Goal: Find contact information: Find contact information

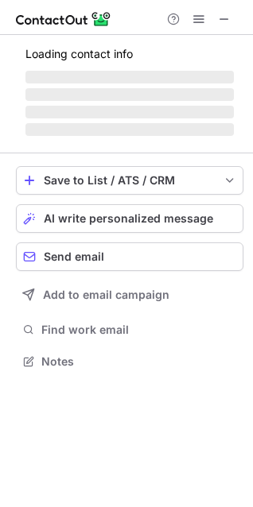
scroll to position [346, 253]
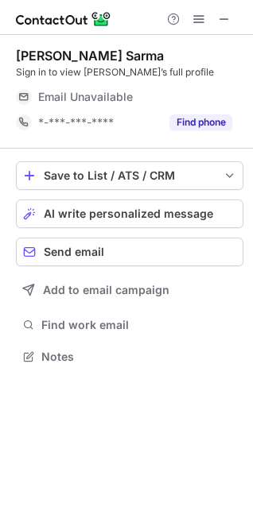
scroll to position [346, 253]
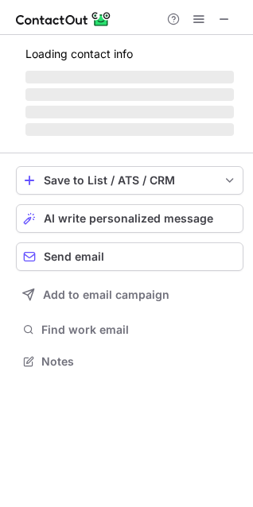
scroll to position [346, 253]
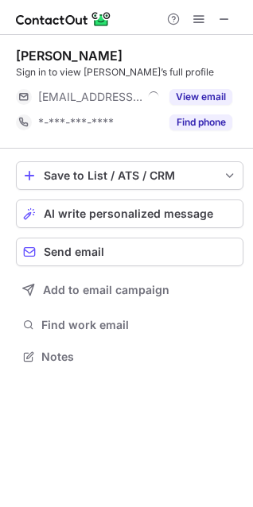
scroll to position [346, 253]
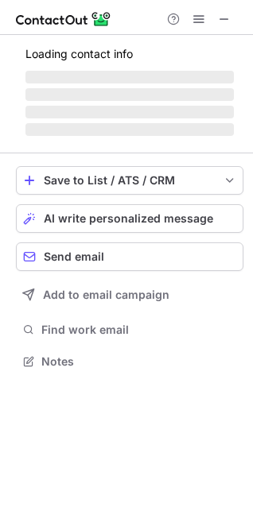
scroll to position [371, 253]
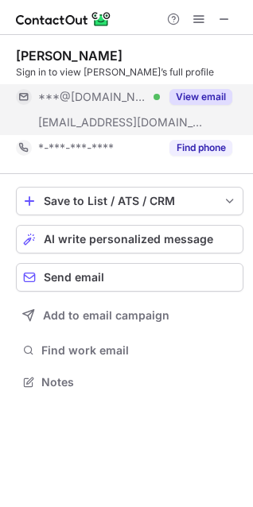
click at [196, 99] on button "View email" at bounding box center [200, 97] width 63 height 16
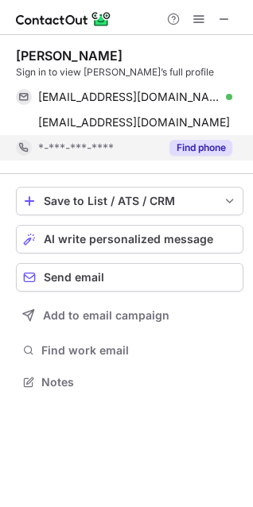
click at [186, 146] on button "Find phone" at bounding box center [200, 148] width 63 height 16
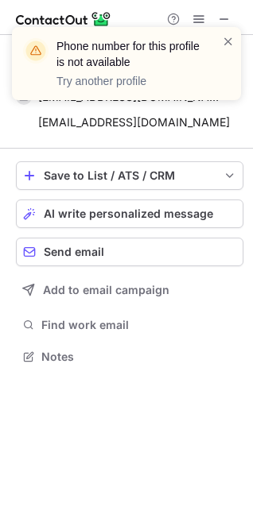
scroll to position [346, 253]
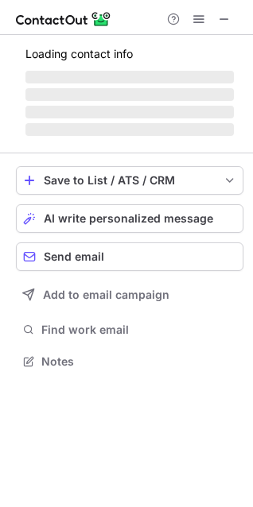
scroll to position [371, 253]
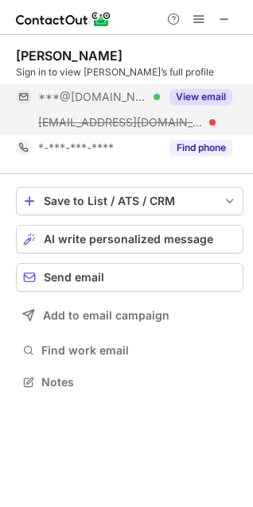
click at [201, 87] on div "View email" at bounding box center [196, 96] width 72 height 25
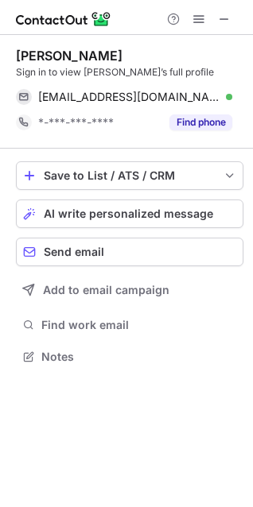
scroll to position [346, 253]
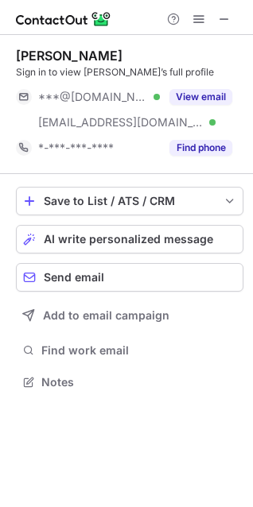
scroll to position [371, 253]
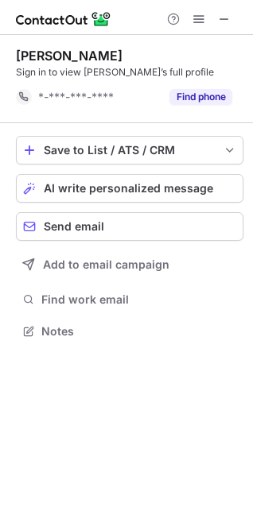
scroll to position [320, 253]
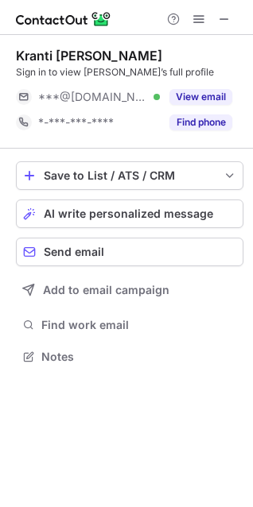
scroll to position [346, 253]
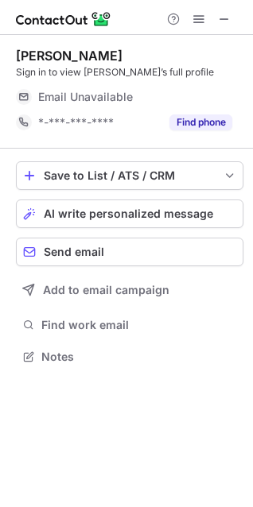
scroll to position [346, 253]
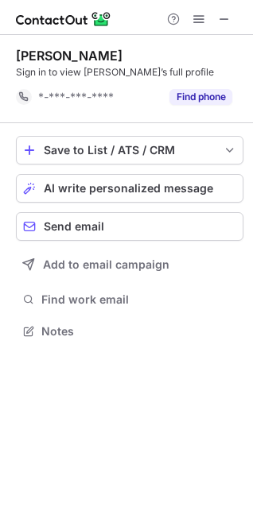
scroll to position [320, 253]
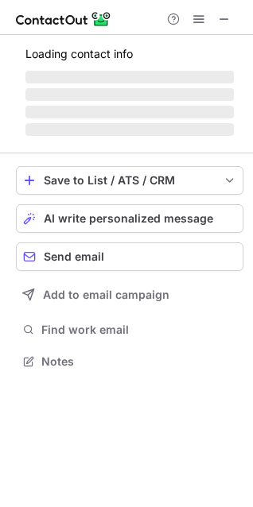
scroll to position [346, 253]
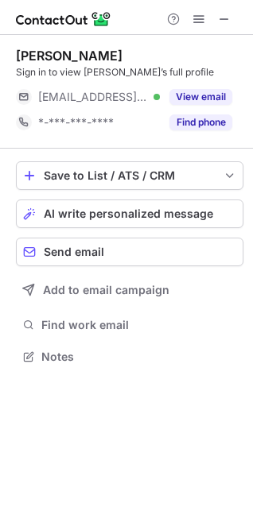
scroll to position [346, 253]
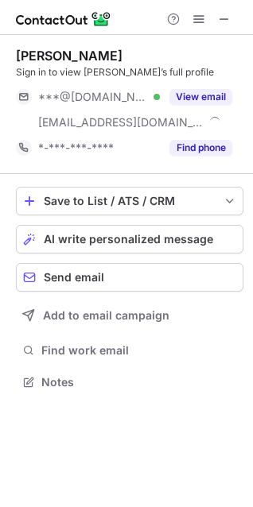
scroll to position [371, 253]
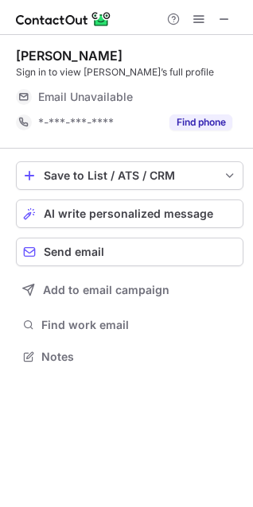
scroll to position [346, 253]
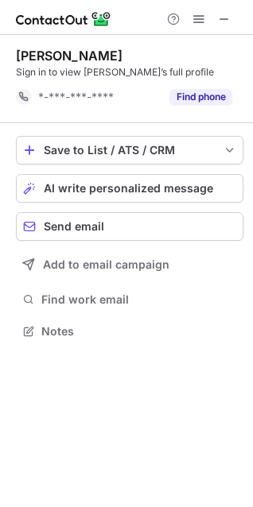
scroll to position [320, 253]
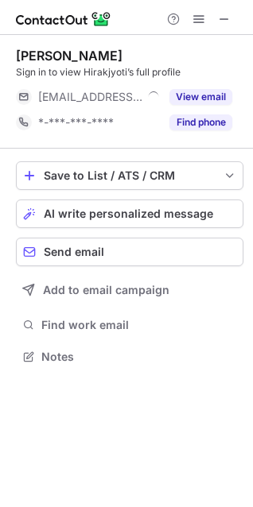
scroll to position [346, 253]
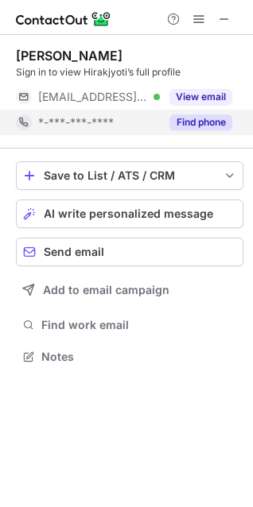
click at [198, 126] on button "Find phone" at bounding box center [200, 122] width 63 height 16
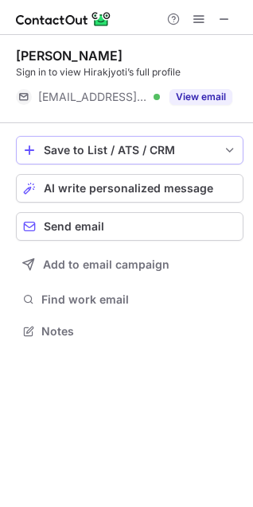
scroll to position [320, 253]
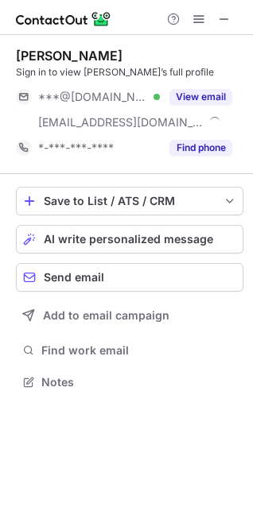
scroll to position [371, 253]
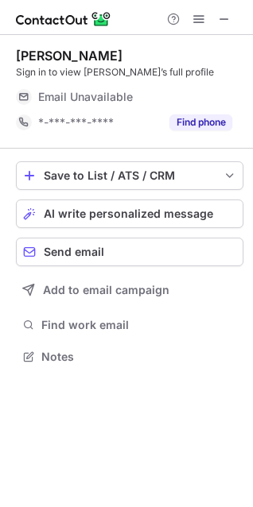
scroll to position [346, 253]
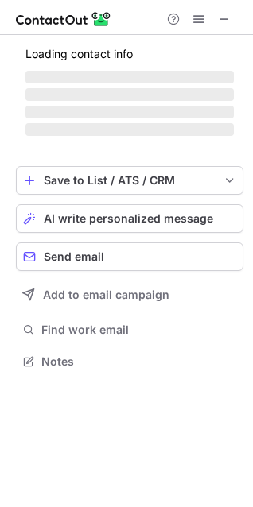
scroll to position [397, 253]
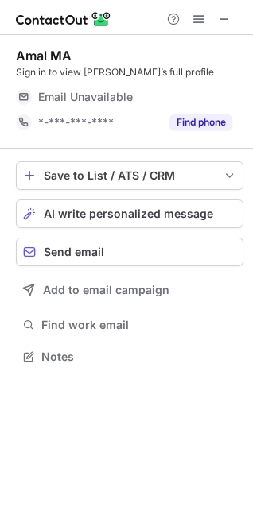
scroll to position [346, 253]
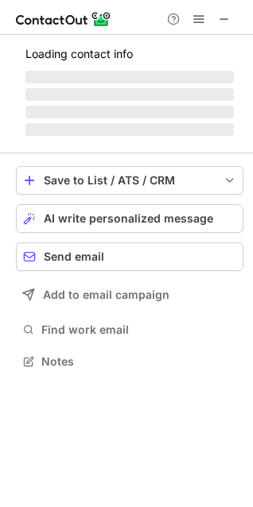
scroll to position [346, 253]
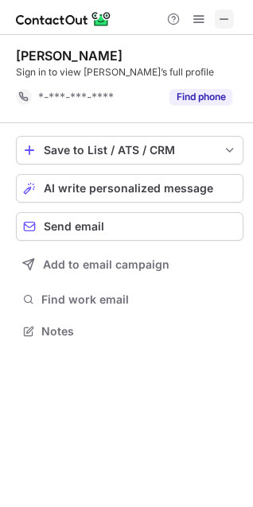
scroll to position [320, 253]
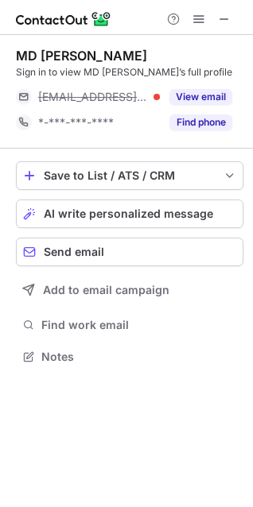
scroll to position [346, 253]
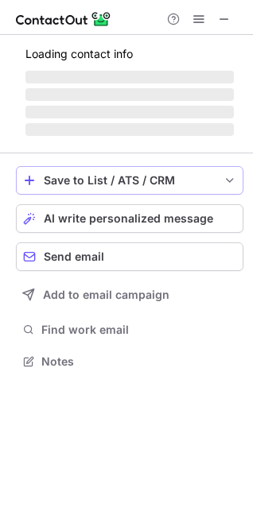
scroll to position [346, 253]
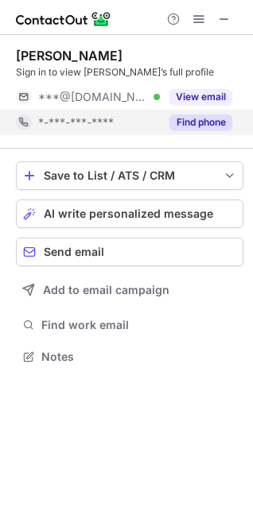
click at [215, 130] on div "Find phone" at bounding box center [196, 122] width 72 height 25
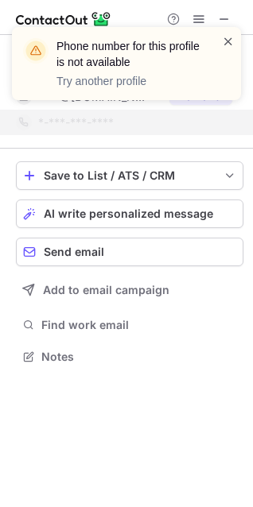
click at [227, 38] on span at bounding box center [228, 41] width 13 height 16
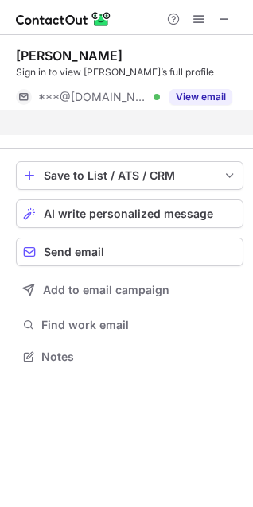
scroll to position [320, 253]
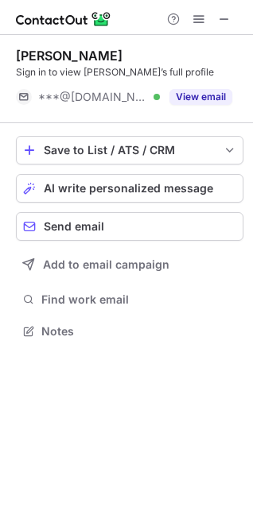
click at [204, 101] on div "Phone number for this profile is not available Try another profile" at bounding box center [126, 70] width 254 height 118
click at [204, 101] on button "View email" at bounding box center [200, 97] width 63 height 16
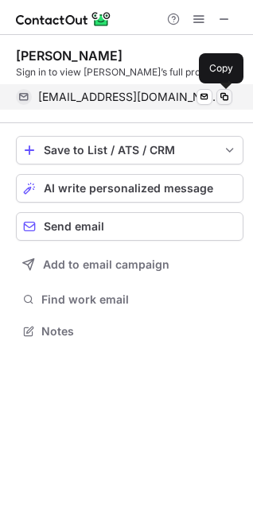
click at [226, 95] on span at bounding box center [224, 97] width 13 height 13
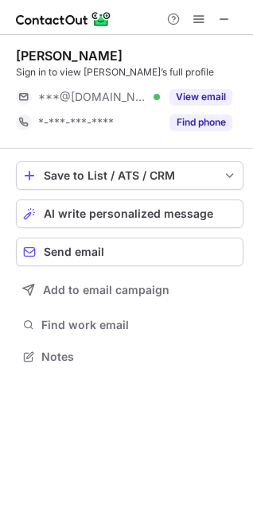
scroll to position [346, 253]
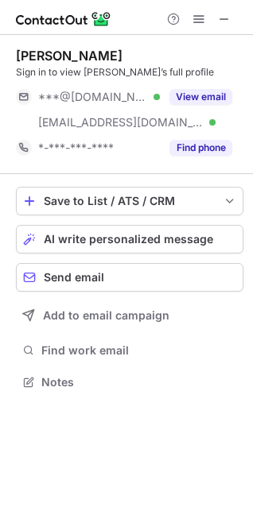
scroll to position [371, 253]
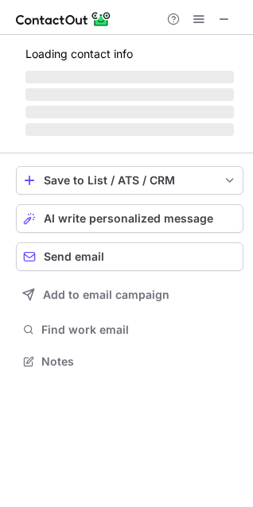
scroll to position [346, 253]
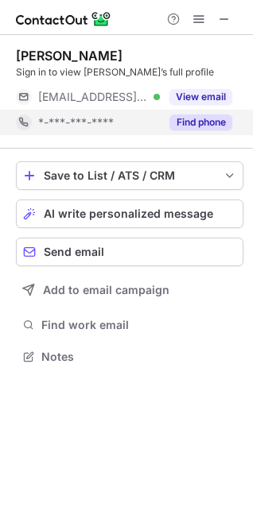
click at [208, 122] on button "Find phone" at bounding box center [200, 122] width 63 height 16
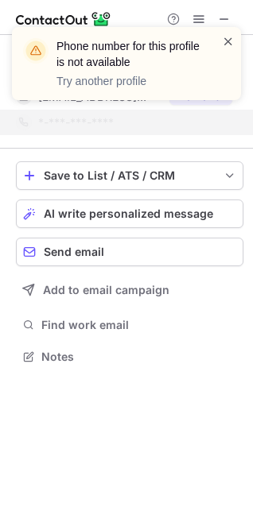
click at [227, 37] on span at bounding box center [228, 41] width 13 height 16
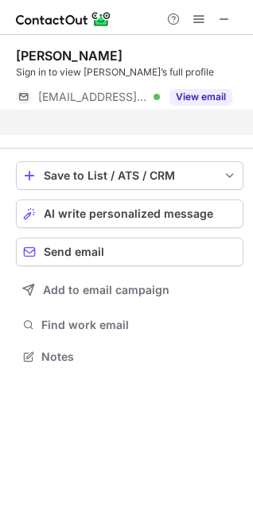
scroll to position [320, 253]
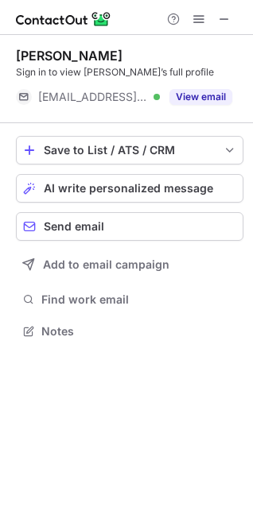
click at [214, 101] on button "View email" at bounding box center [200, 97] width 63 height 16
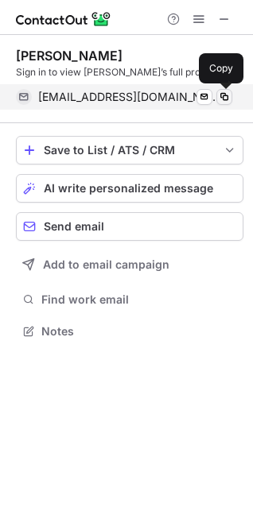
click at [222, 95] on span at bounding box center [224, 97] width 13 height 13
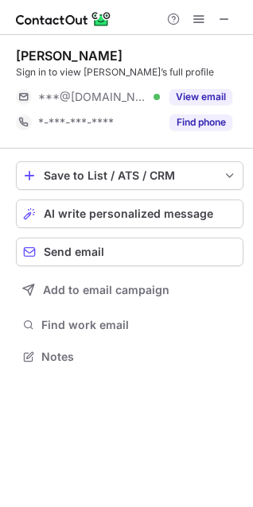
scroll to position [346, 253]
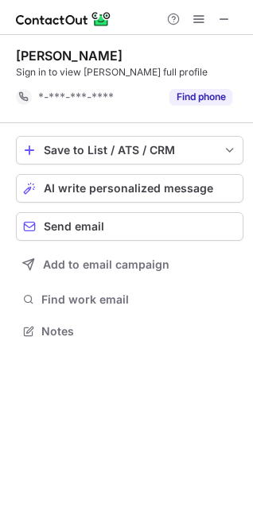
scroll to position [320, 253]
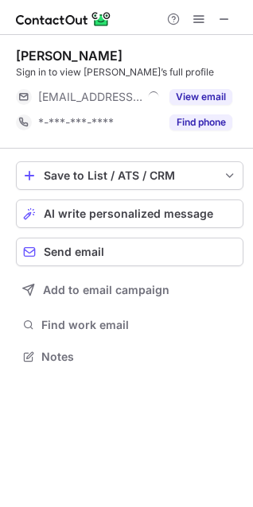
scroll to position [346, 253]
click at [234, 6] on div at bounding box center [126, 17] width 253 height 35
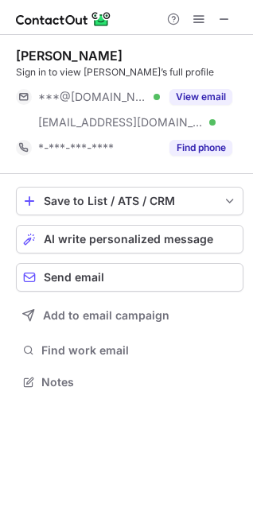
scroll to position [371, 253]
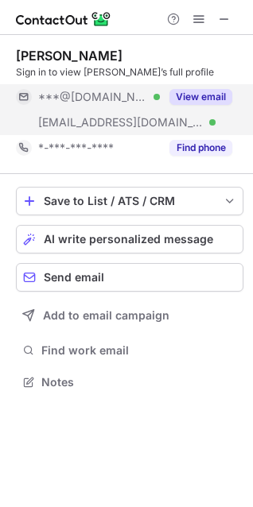
click at [171, 91] on button "View email" at bounding box center [200, 97] width 63 height 16
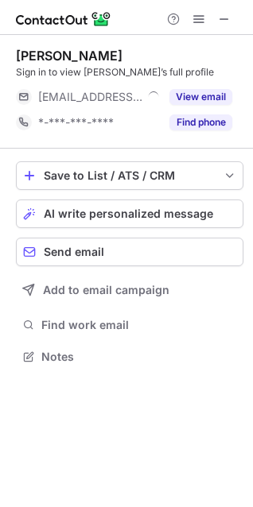
scroll to position [346, 253]
